Goal: Navigation & Orientation: Find specific page/section

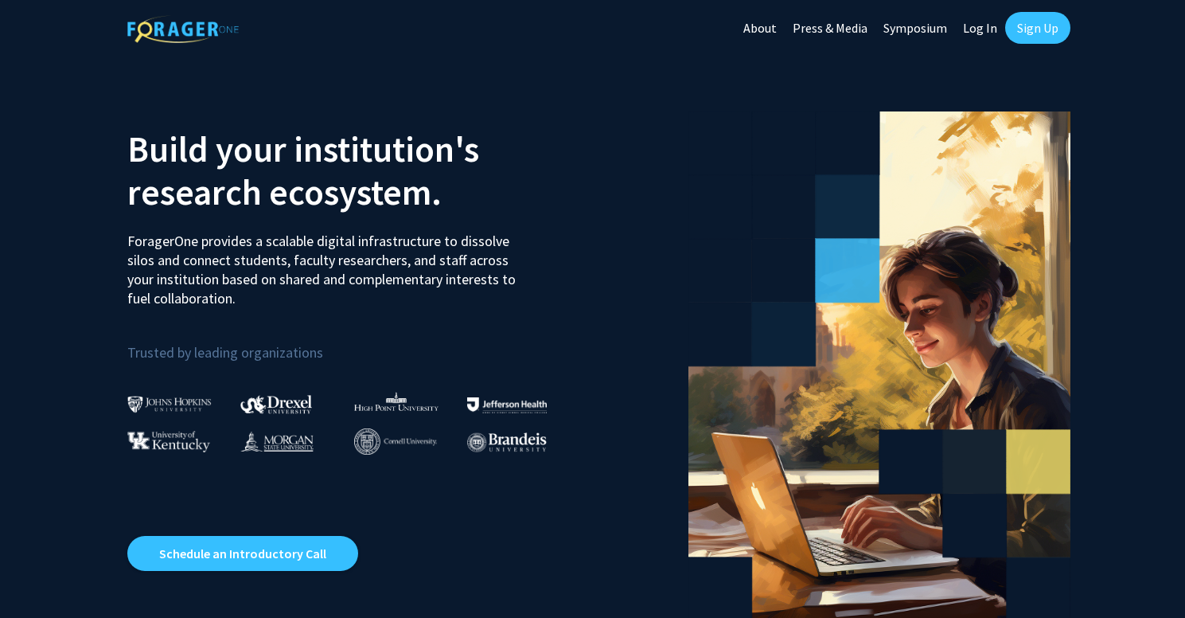
click at [967, 21] on link "Log In" at bounding box center [980, 28] width 50 height 56
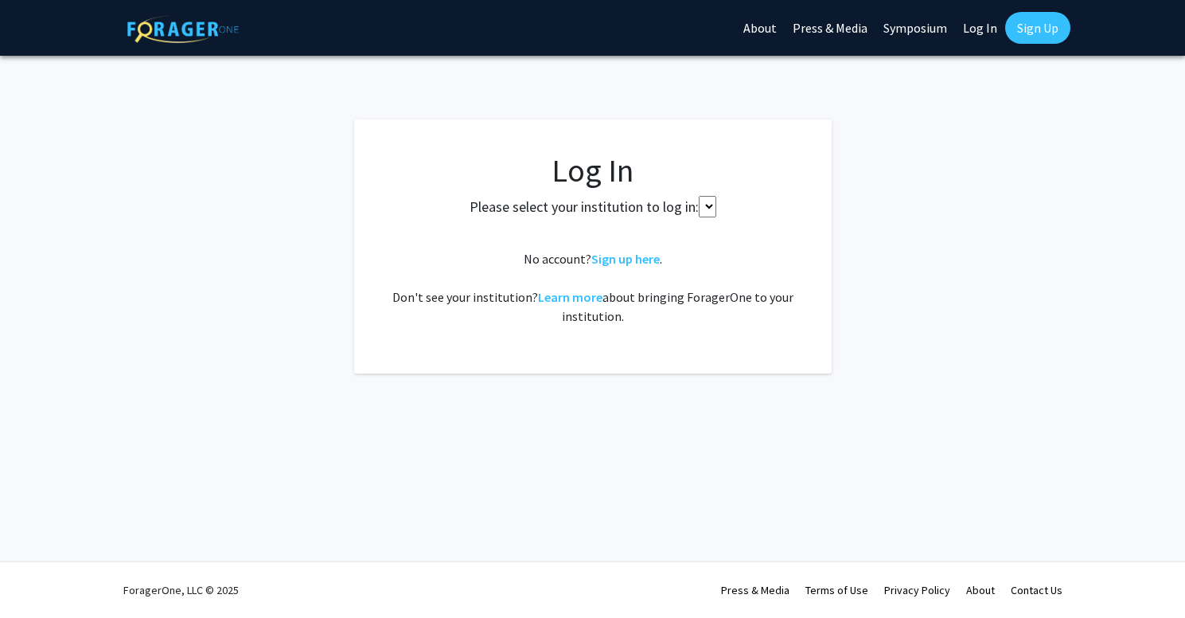
select select
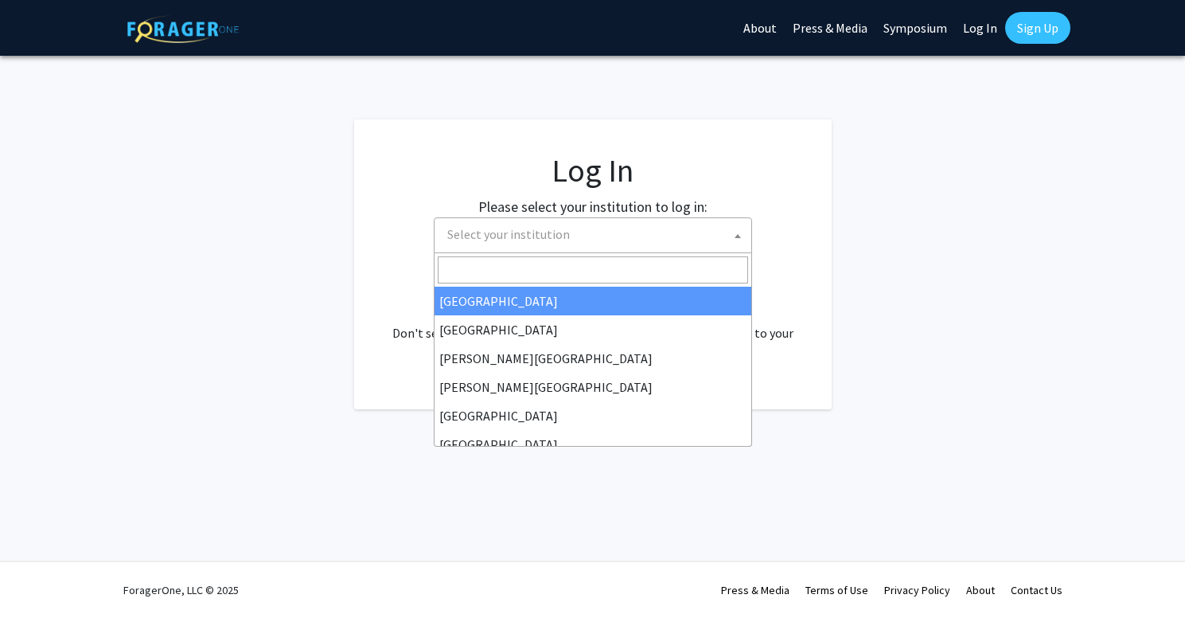
click at [543, 232] on span "Select your institution" at bounding box center [508, 234] width 123 height 16
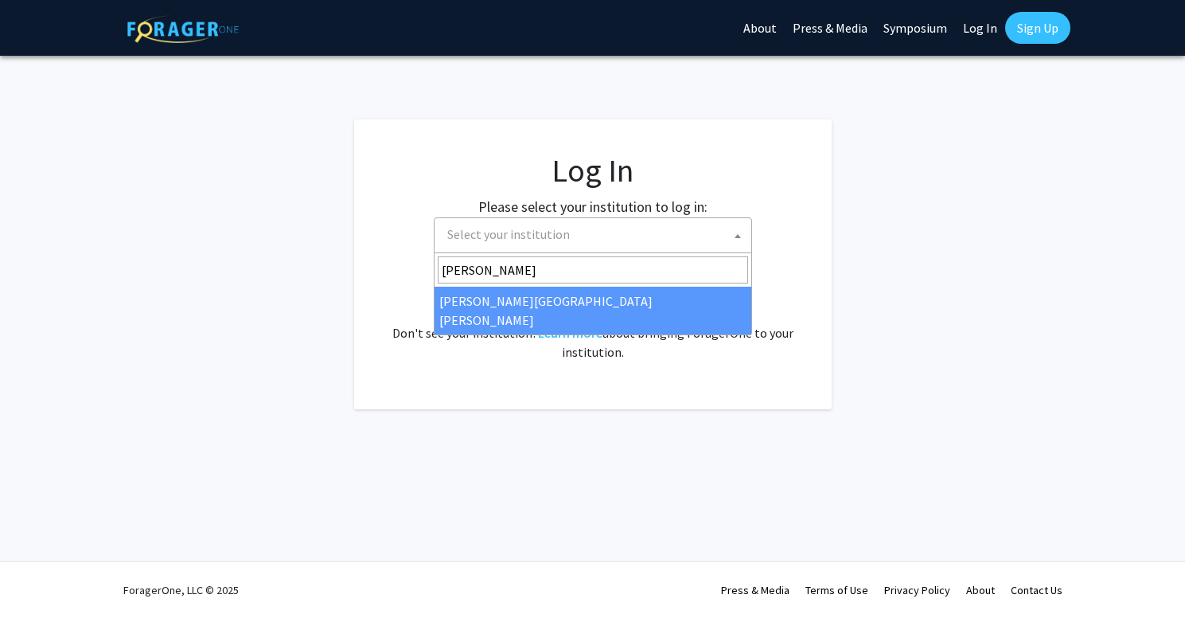
type input "[PERSON_NAME]"
select select "1"
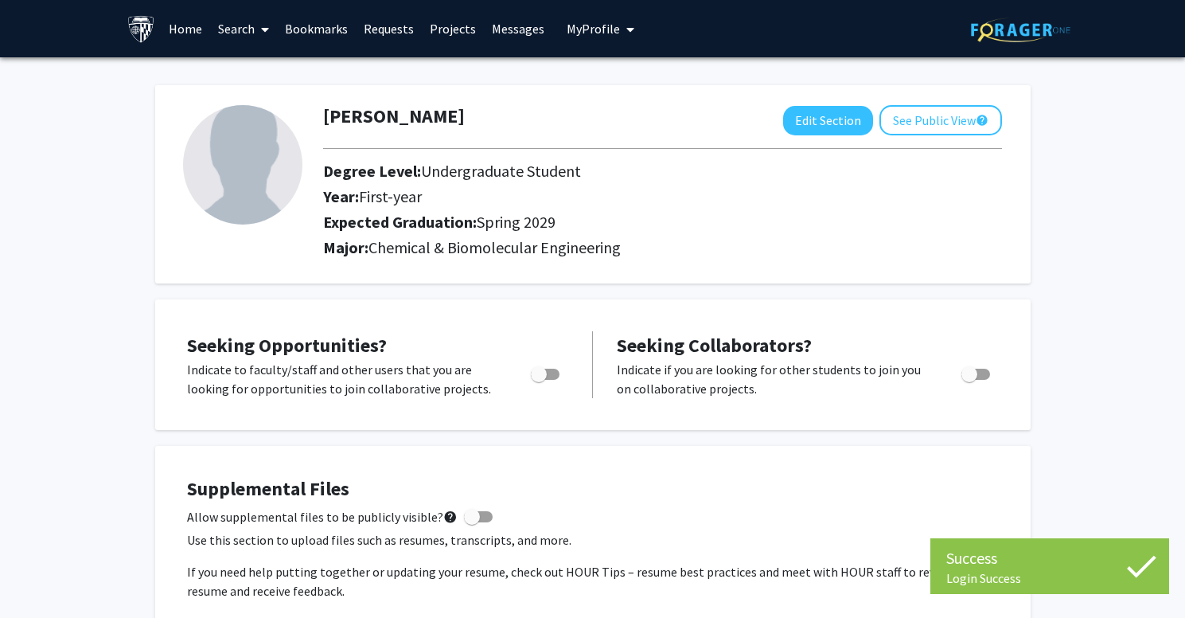
click at [301, 29] on link "Bookmarks" at bounding box center [316, 29] width 79 height 56
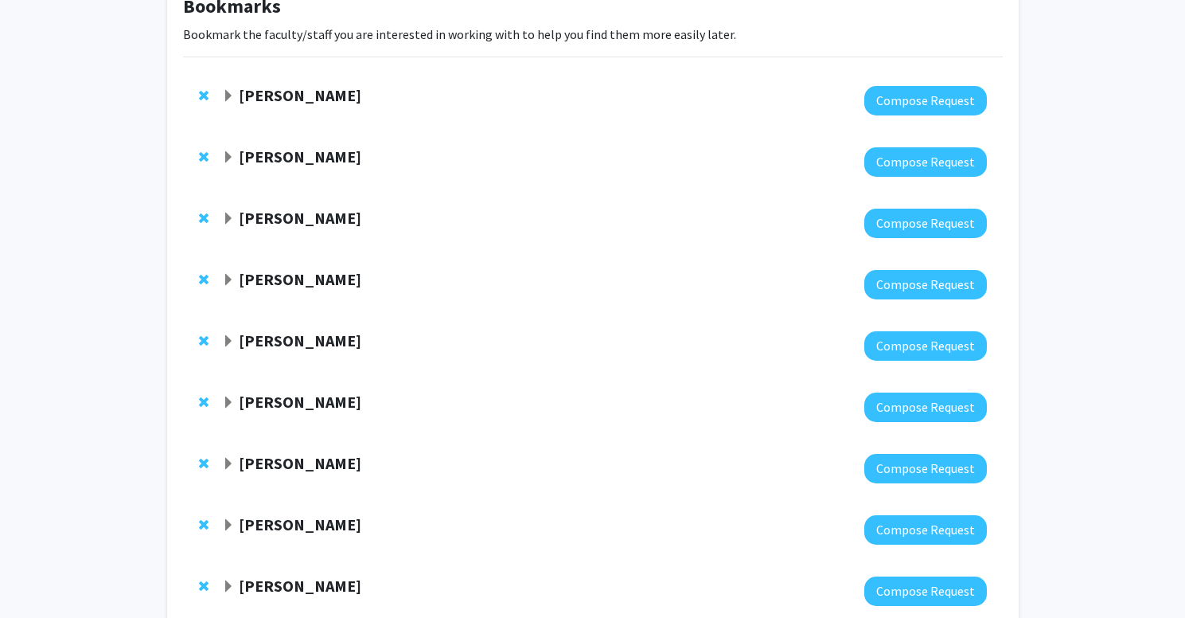
scroll to position [99, 0]
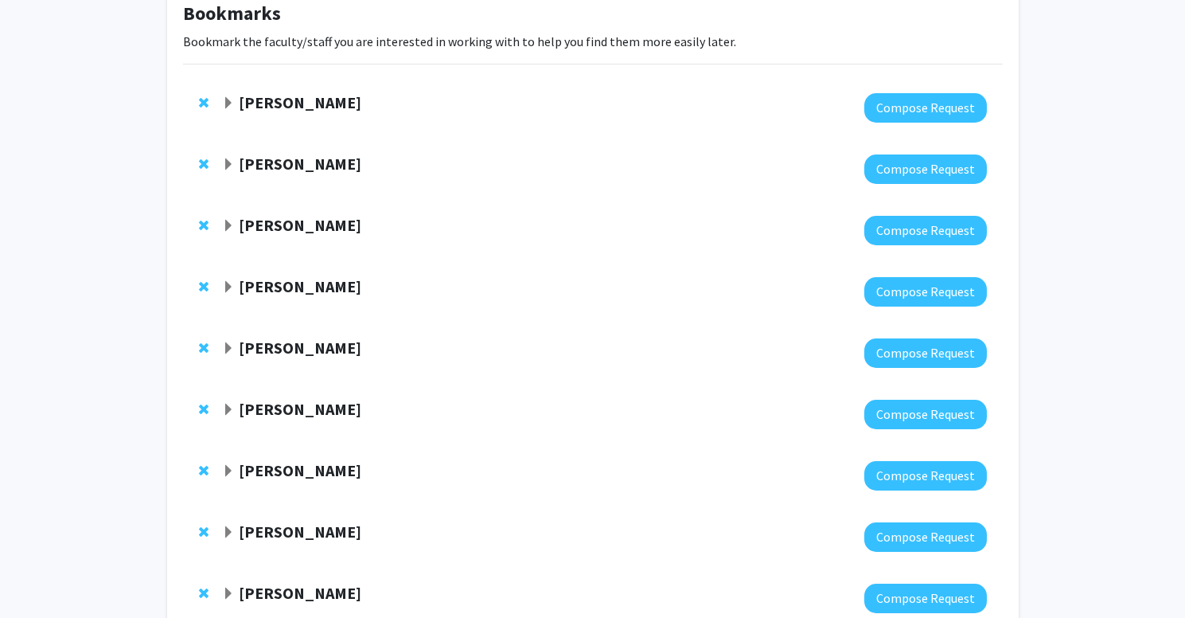
click at [227, 224] on span "Expand John Edison Bookmark" at bounding box center [228, 226] width 13 height 13
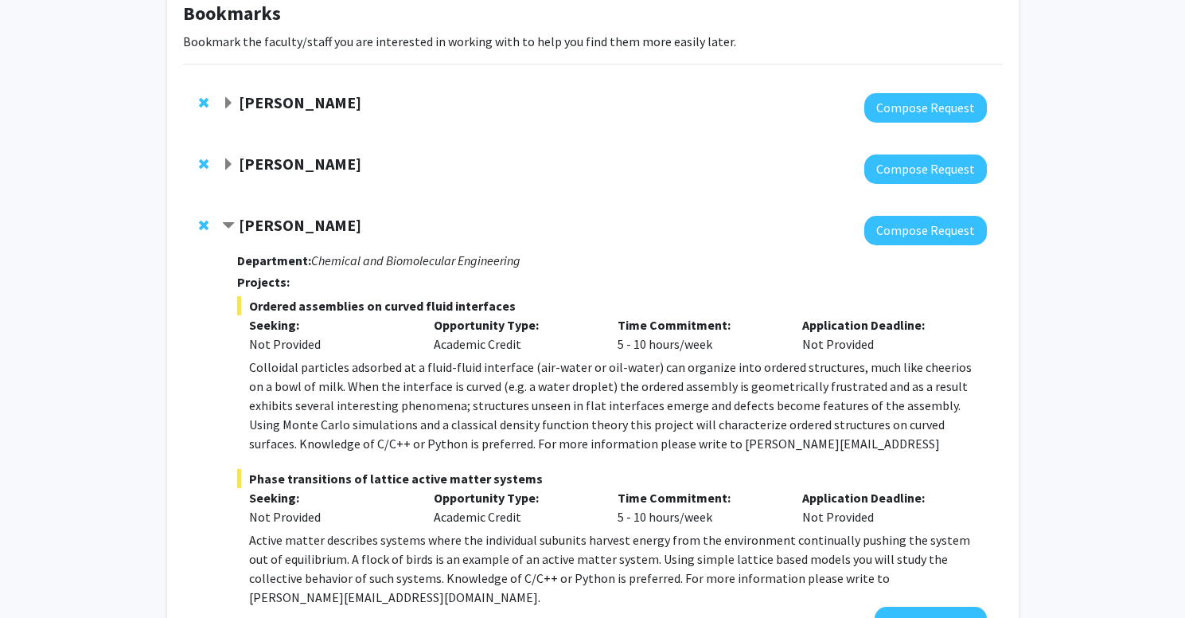
click at [227, 224] on span "Contract John Edison Bookmark" at bounding box center [228, 226] width 13 height 13
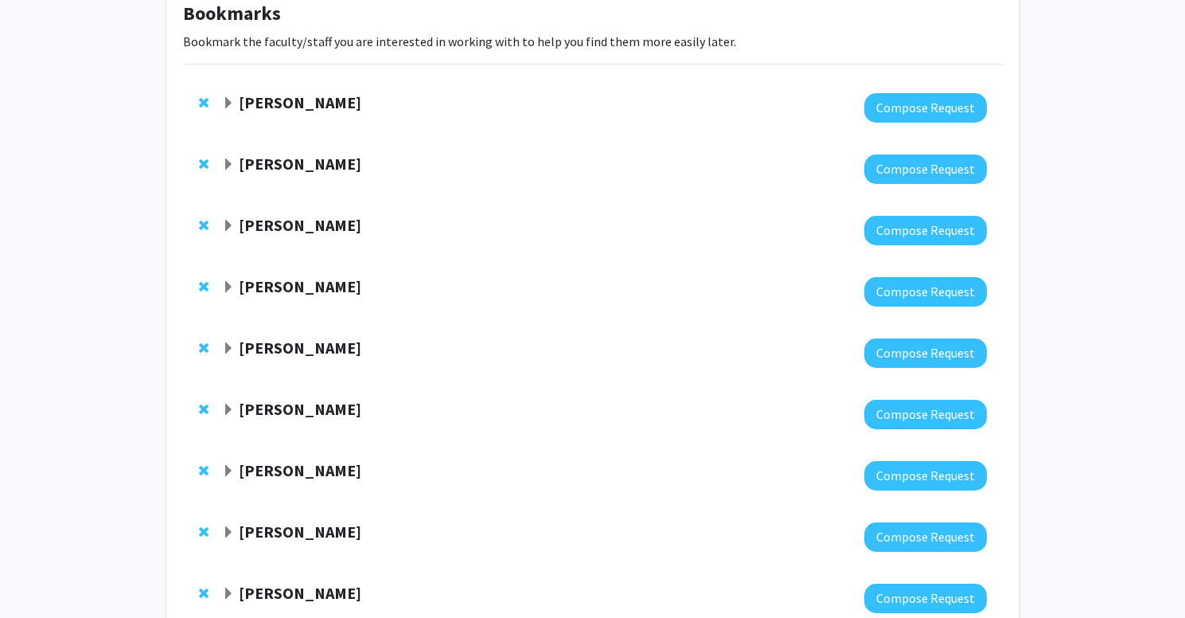
click at [235, 285] on span "Expand Jeffrey Tornheim Bookmark" at bounding box center [228, 287] width 13 height 13
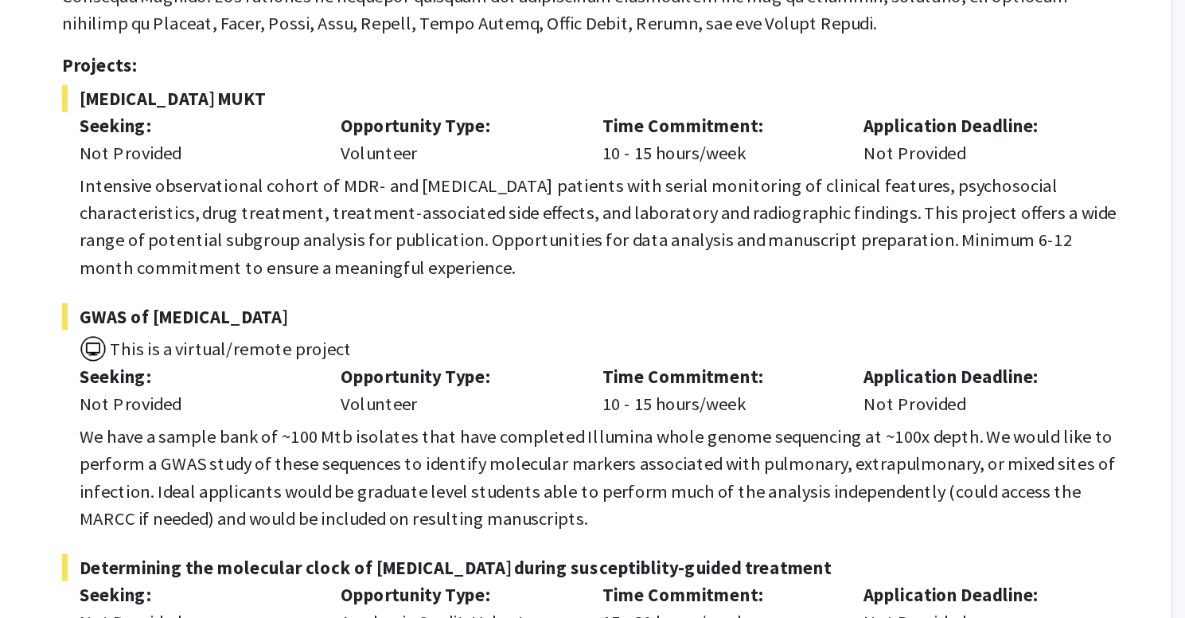
scroll to position [635, 0]
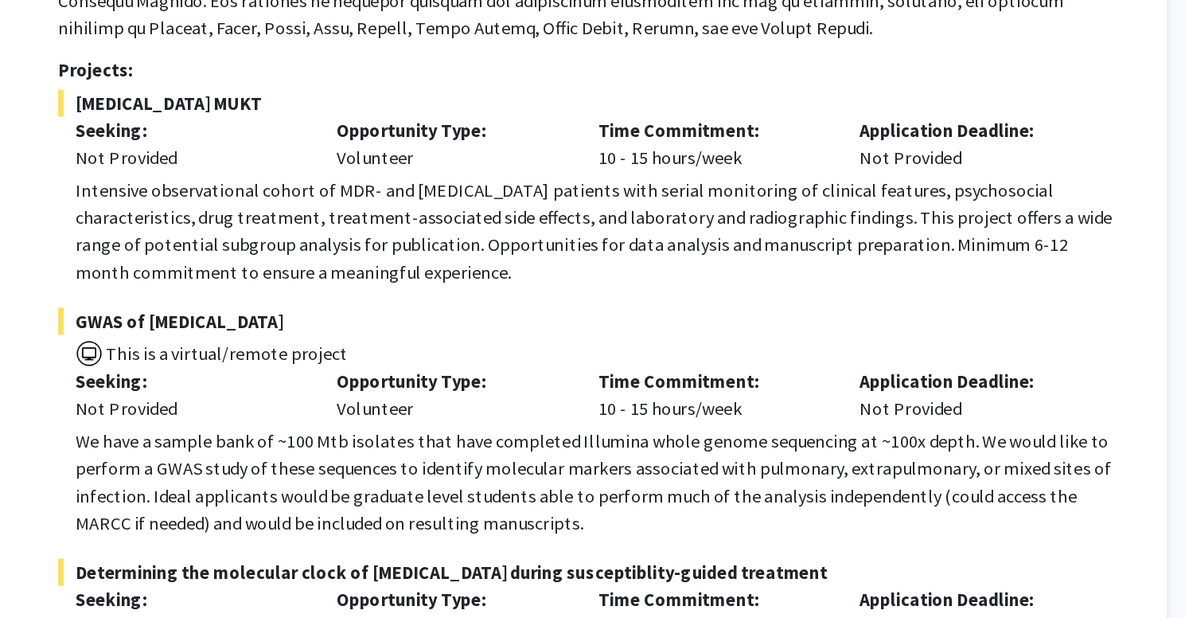
click at [249, 190] on p "Intensive observational cohort of MDR- and XDR-TB patients with serial monitori…" at bounding box center [617, 162] width 737 height 76
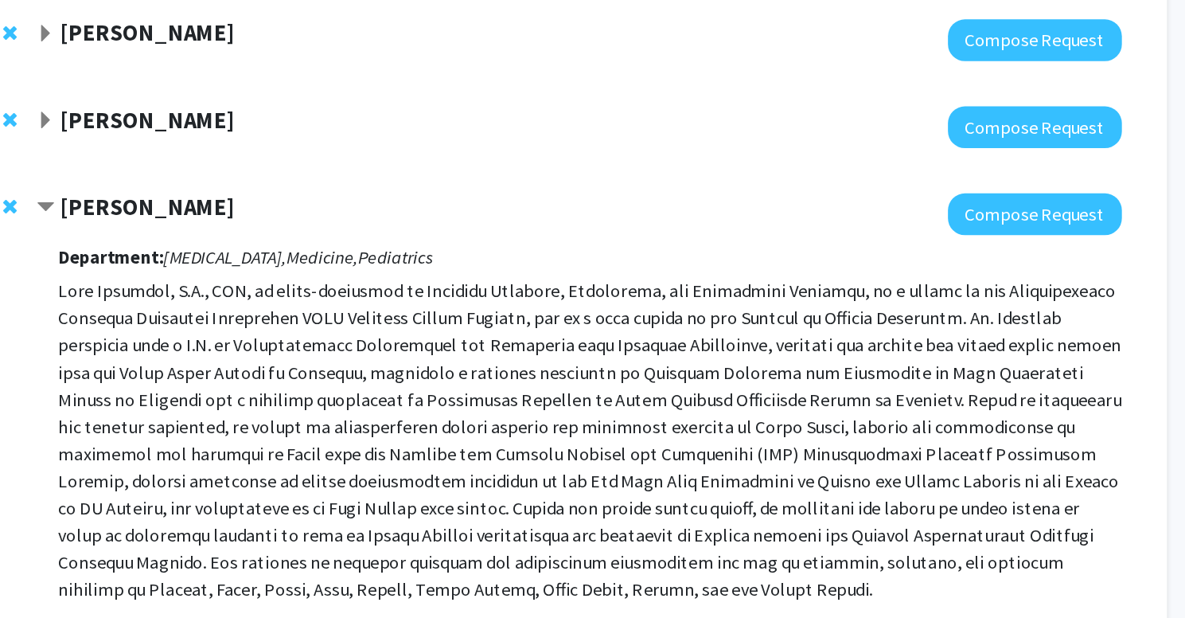
scroll to position [210, 0]
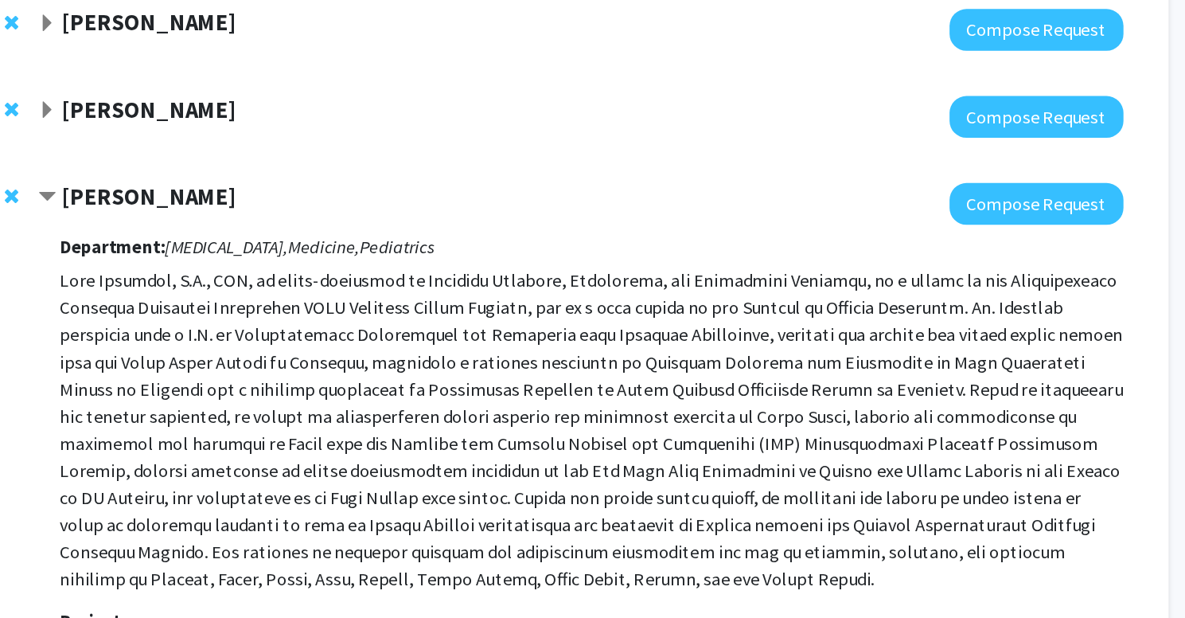
drag, startPoint x: 45, startPoint y: 139, endPoint x: 178, endPoint y: 138, distance: 133.8
click at [222, 166] on div "Jeffrey Tornheim" at bounding box center [394, 176] width 344 height 20
copy strong "Jeffrey Tornheim"
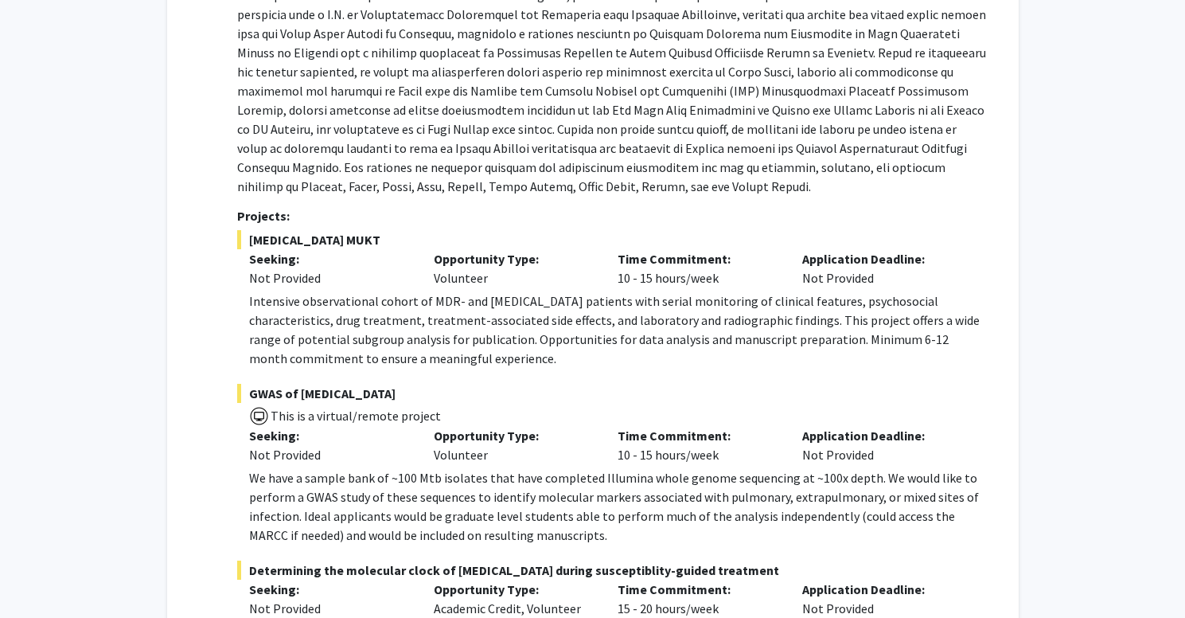
scroll to position [93, 0]
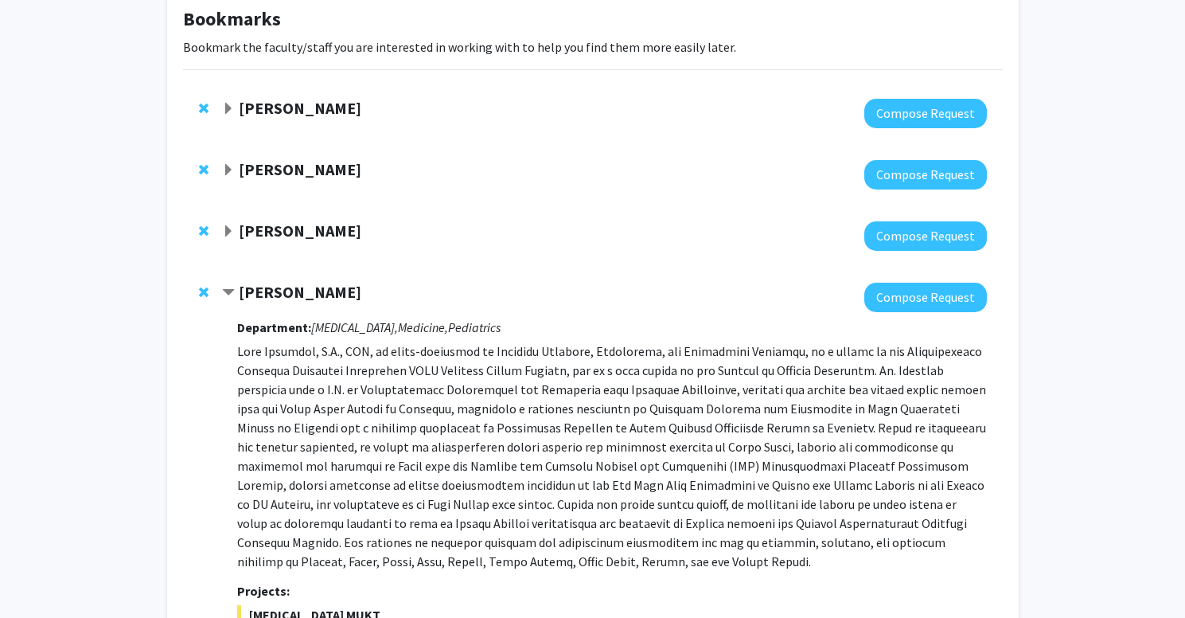
copy strong "Jeffrey Tornheim"
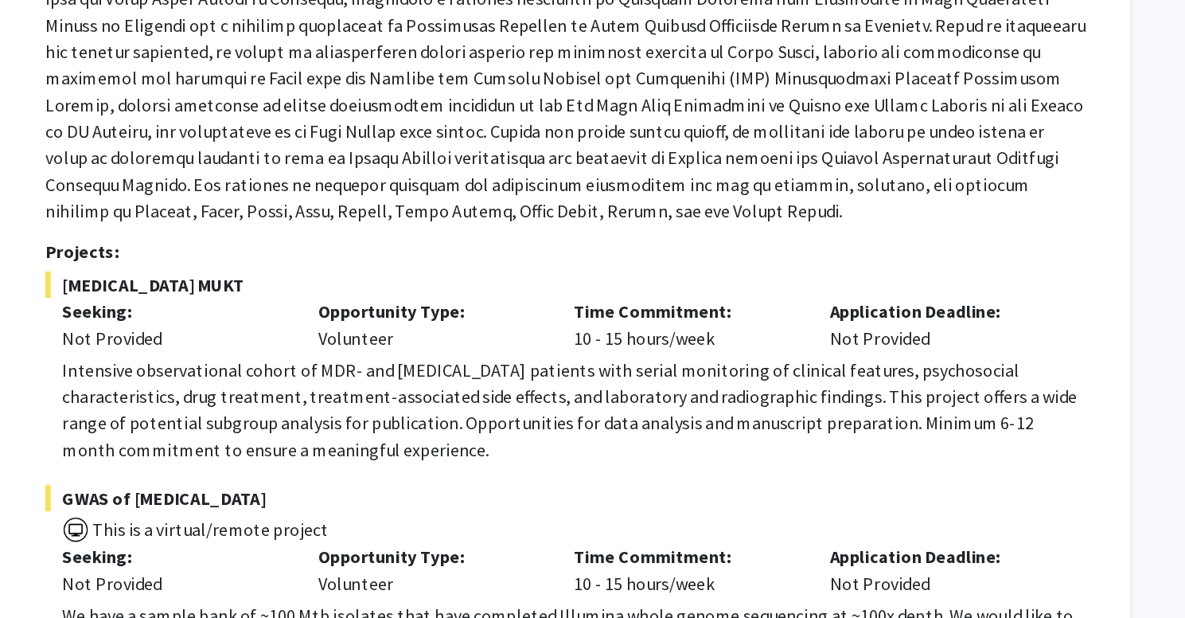
scroll to position [330, 0]
click at [237, 368] on span "MDR-TB MUKT" at bounding box center [611, 377] width 749 height 19
drag, startPoint x: 41, startPoint y: 201, endPoint x: 69, endPoint y: 201, distance: 28.7
click at [237, 368] on span "MDR-TB MUKT" at bounding box center [611, 377] width 749 height 19
click at [237, 191] on div "Department: Infectious Diseases, Medicine, Pediatrics Projects: MDR-TB MUKT See…" at bounding box center [611, 492] width 749 height 835
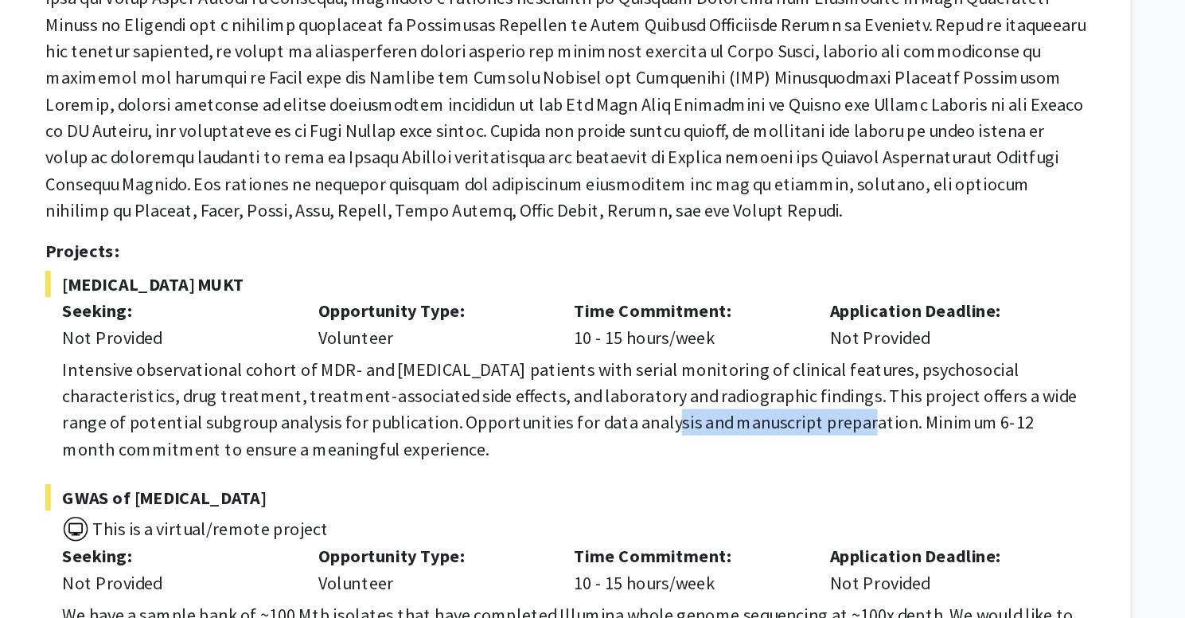
drag, startPoint x: 420, startPoint y: 306, endPoint x: 550, endPoint y: 309, distance: 129.8
click at [552, 429] on p "Intensive observational cohort of MDR- and XDR-TB patients with serial monitori…" at bounding box center [617, 467] width 737 height 76
click at [524, 429] on p "Intensive observational cohort of MDR- and XDR-TB patients with serial monitori…" at bounding box center [617, 467] width 737 height 76
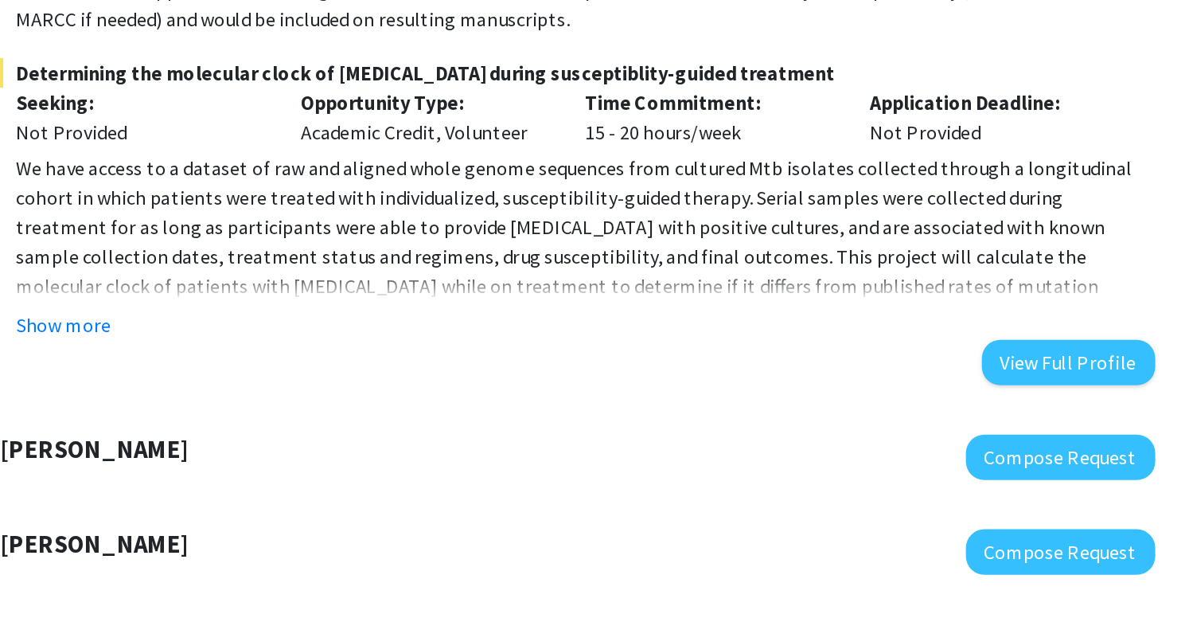
scroll to position [773, 0]
click at [249, 419] on button "Show more" at bounding box center [279, 428] width 61 height 19
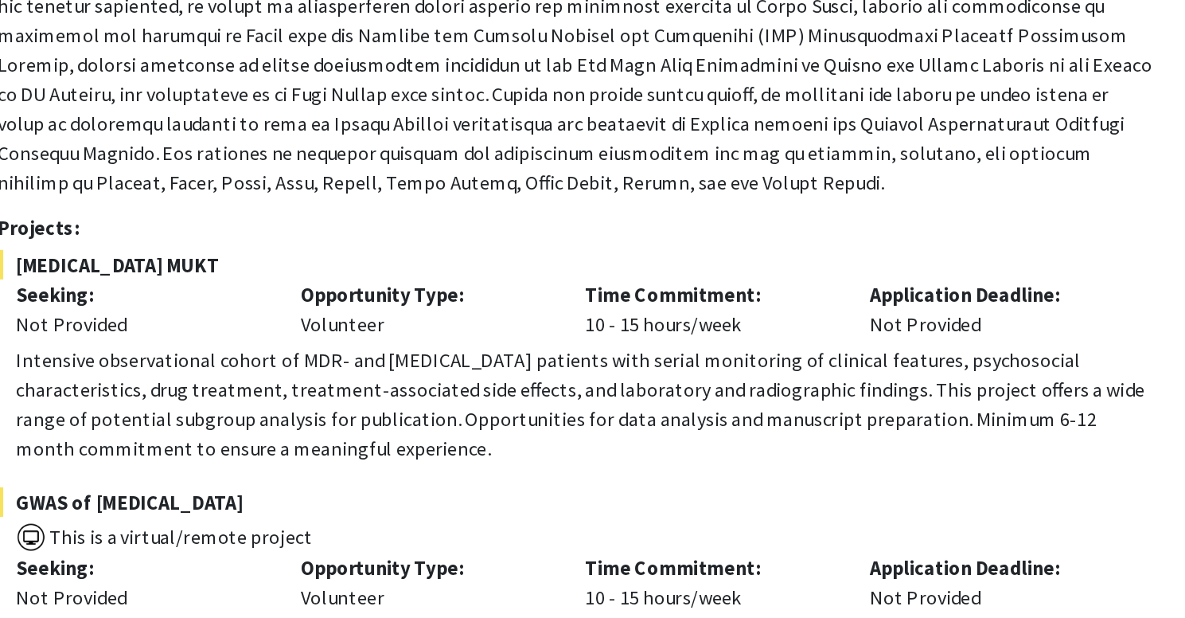
scroll to position [527, 0]
